Goal: Find specific page/section: Find specific page/section

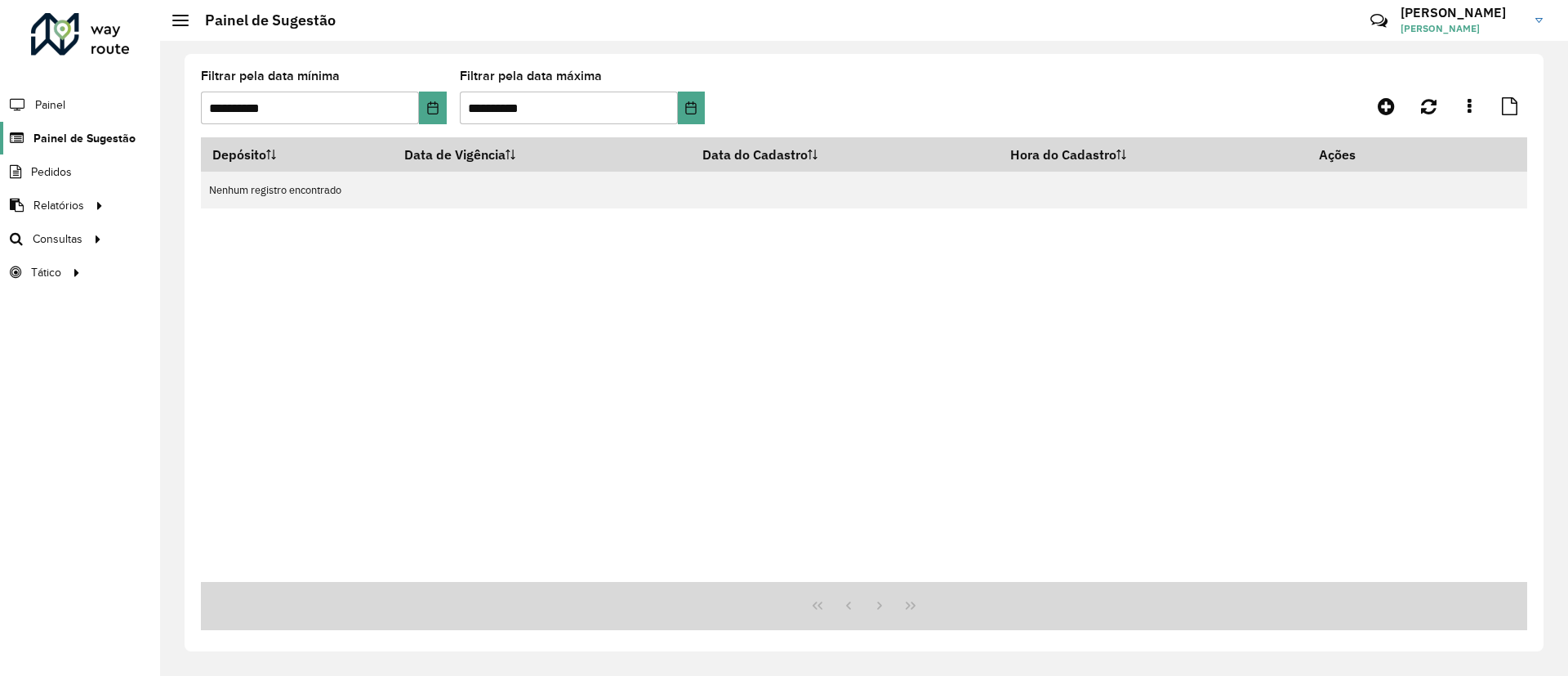
click at [84, 139] on span "Painel de Sugestão" at bounding box center [84, 139] width 102 height 17
click at [437, 106] on icon "Choose Date" at bounding box center [433, 108] width 13 height 13
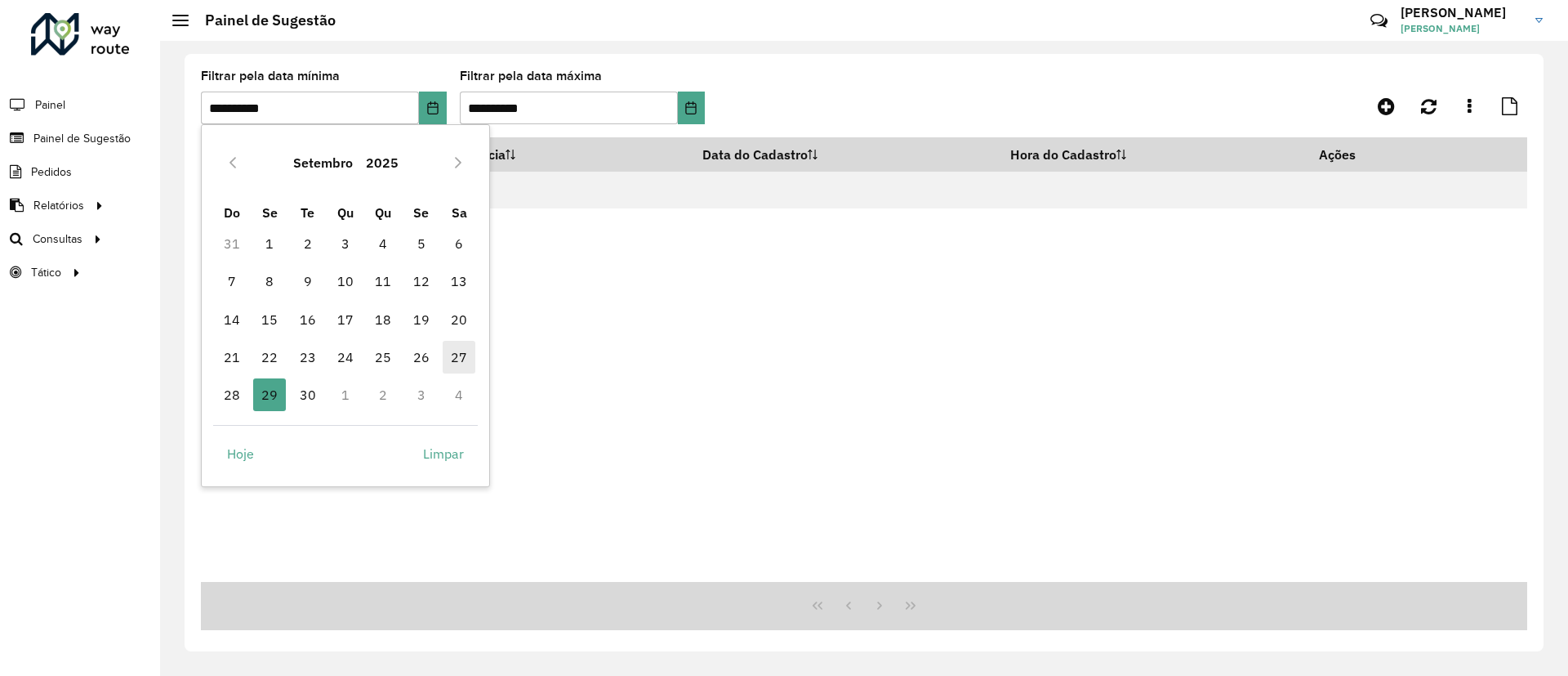
click at [458, 362] on span "27" at bounding box center [459, 357] width 33 height 33
type input "**********"
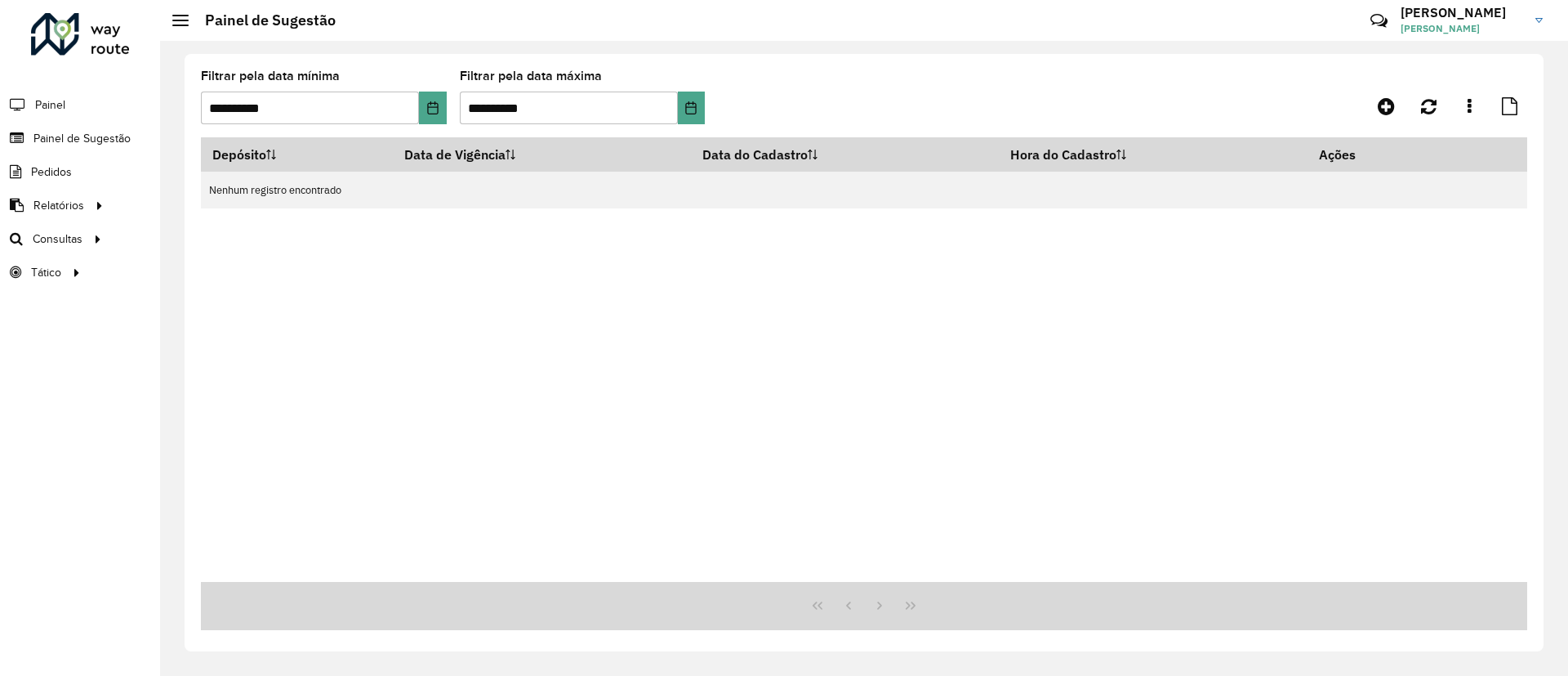
click at [458, 362] on div "Depósito Data de Vigência Data do Cadastro Hora do Cadastro Ações Nenhum regist…" at bounding box center [864, 360] width 1326 height 445
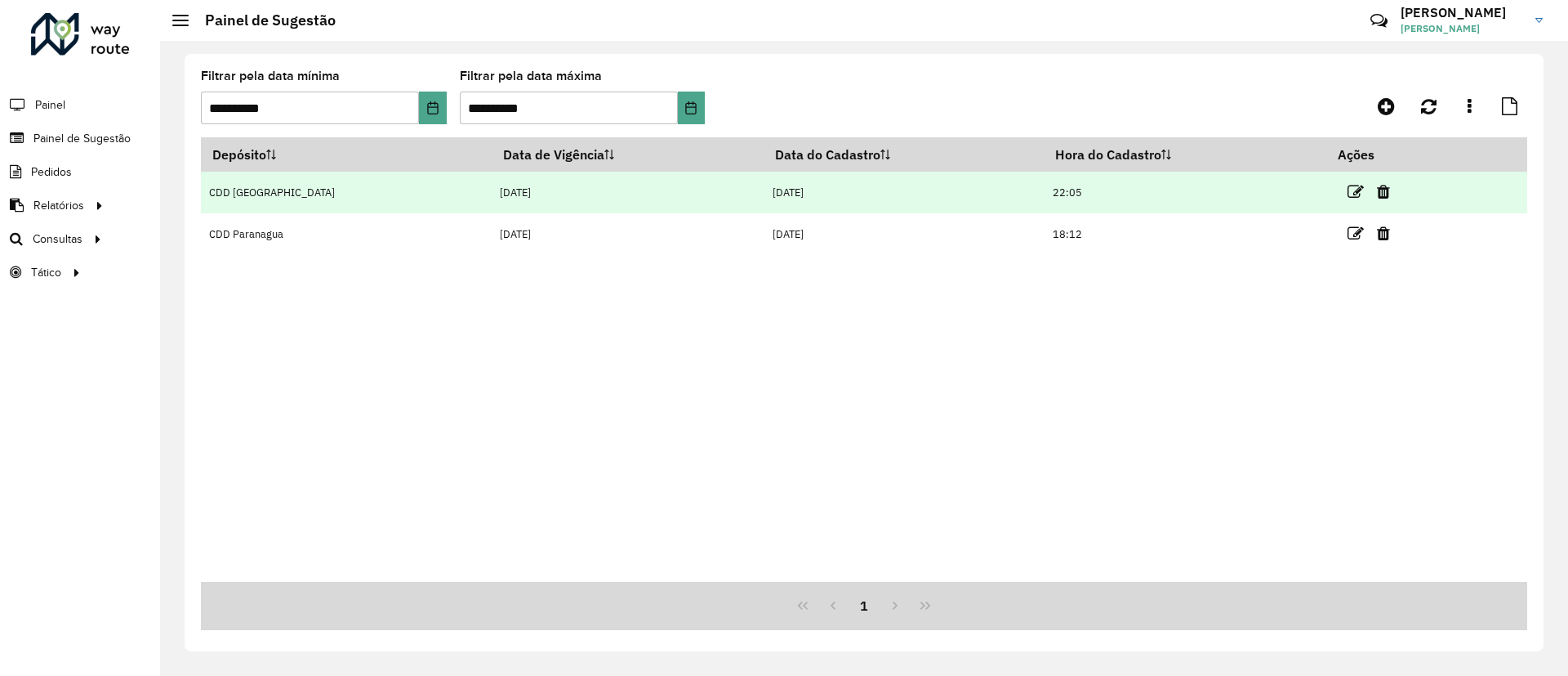
click at [1331, 185] on td at bounding box center [1376, 192] width 98 height 41
click at [1348, 186] on icon at bounding box center [1356, 191] width 16 height 16
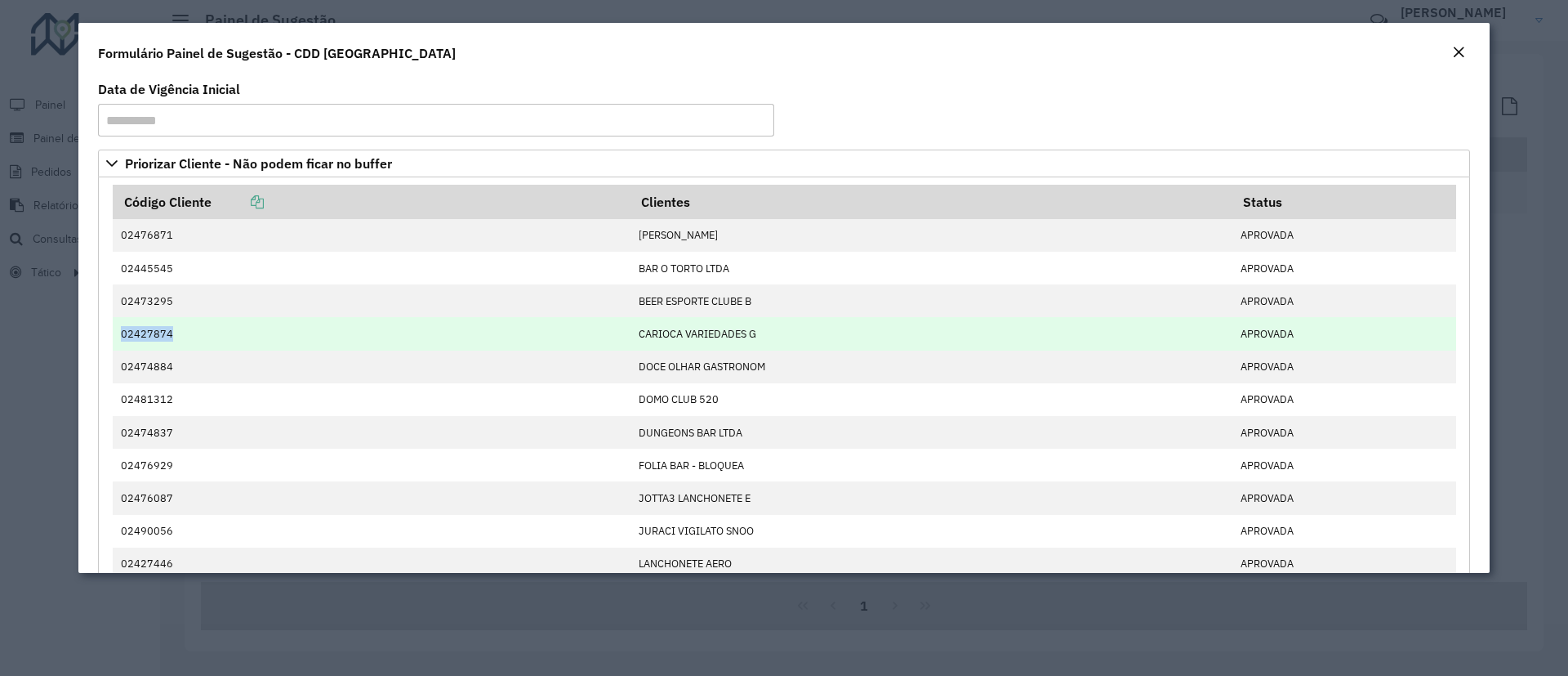
drag, startPoint x: 120, startPoint y: 332, endPoint x: 172, endPoint y: 332, distance: 52.0
click at [172, 332] on td "02427874" at bounding box center [371, 333] width 518 height 33
